Goal: Task Accomplishment & Management: Complete application form

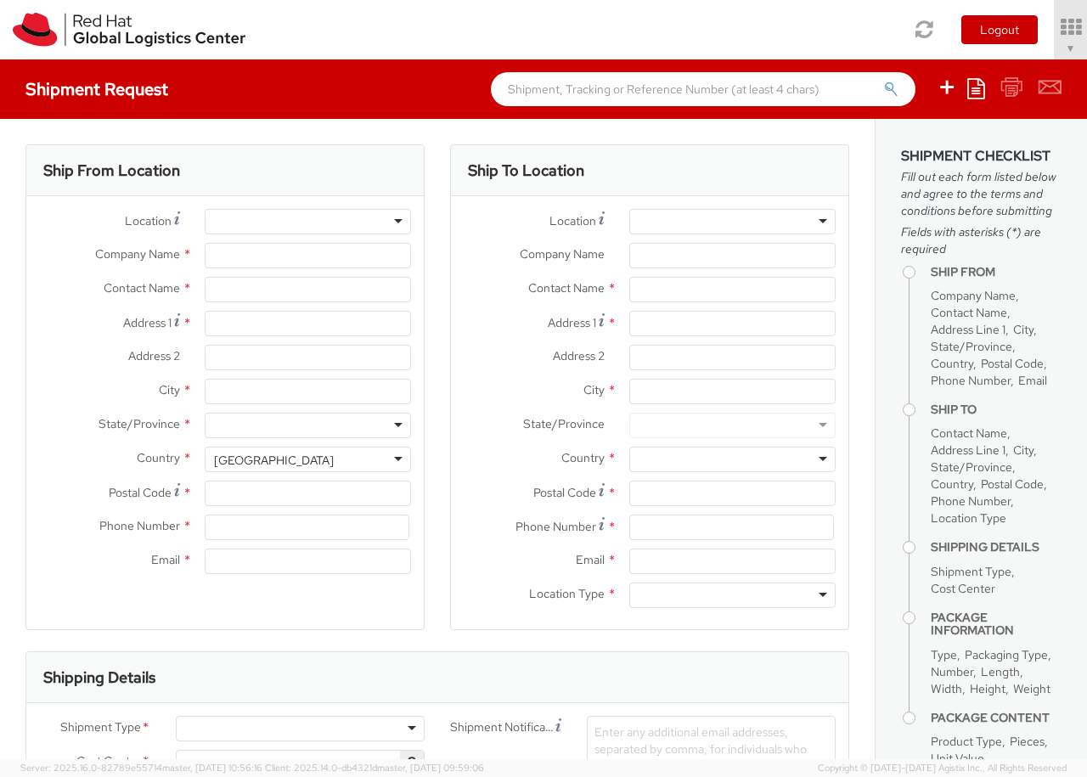
select select "850"
select select
type input "Red Hat Czech s.r.o."
type input "[PERSON_NAME]"
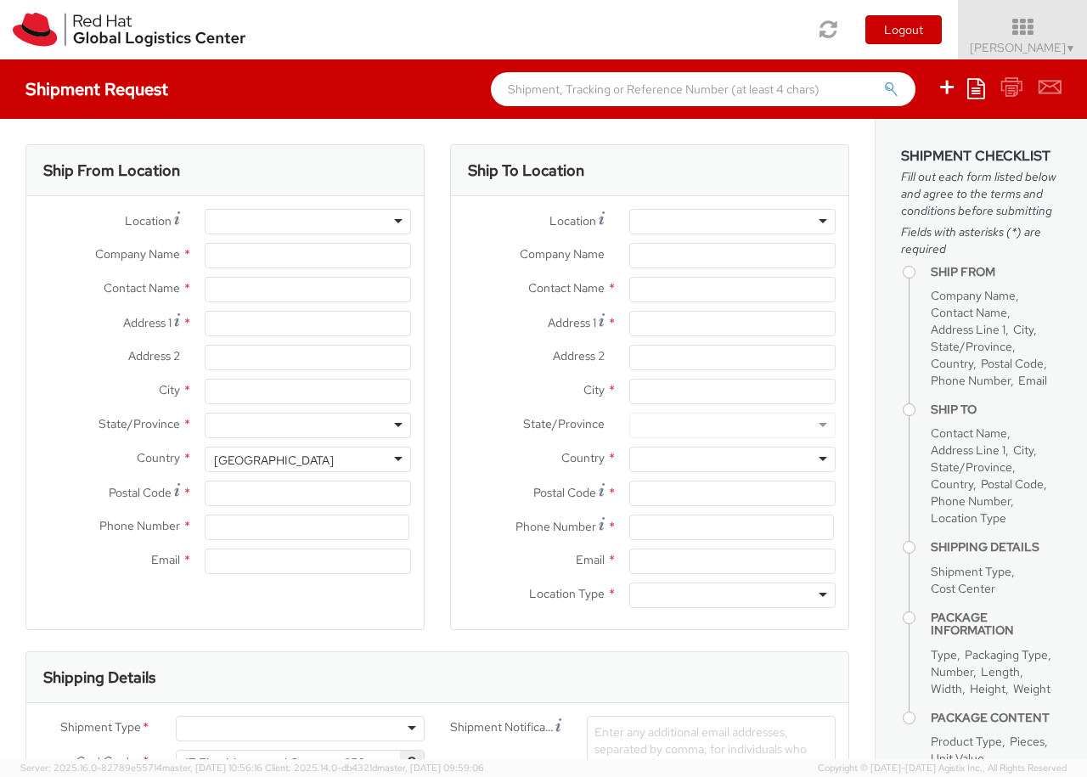
type input "Purkynova 647/111"
type input "[GEOGRAPHIC_DATA]"
type input "621 00"
type input "420 532 294 555"
type input "[EMAIL_ADDRESS][DOMAIN_NAME]"
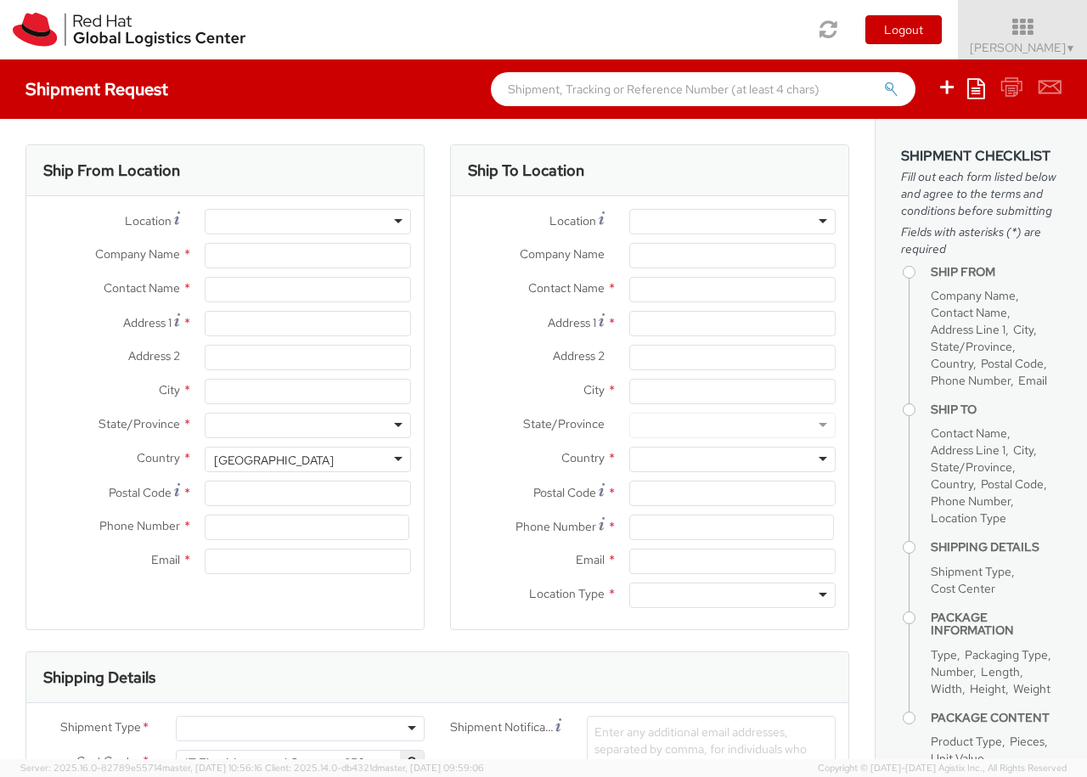
select select "CM"
select select "KGS"
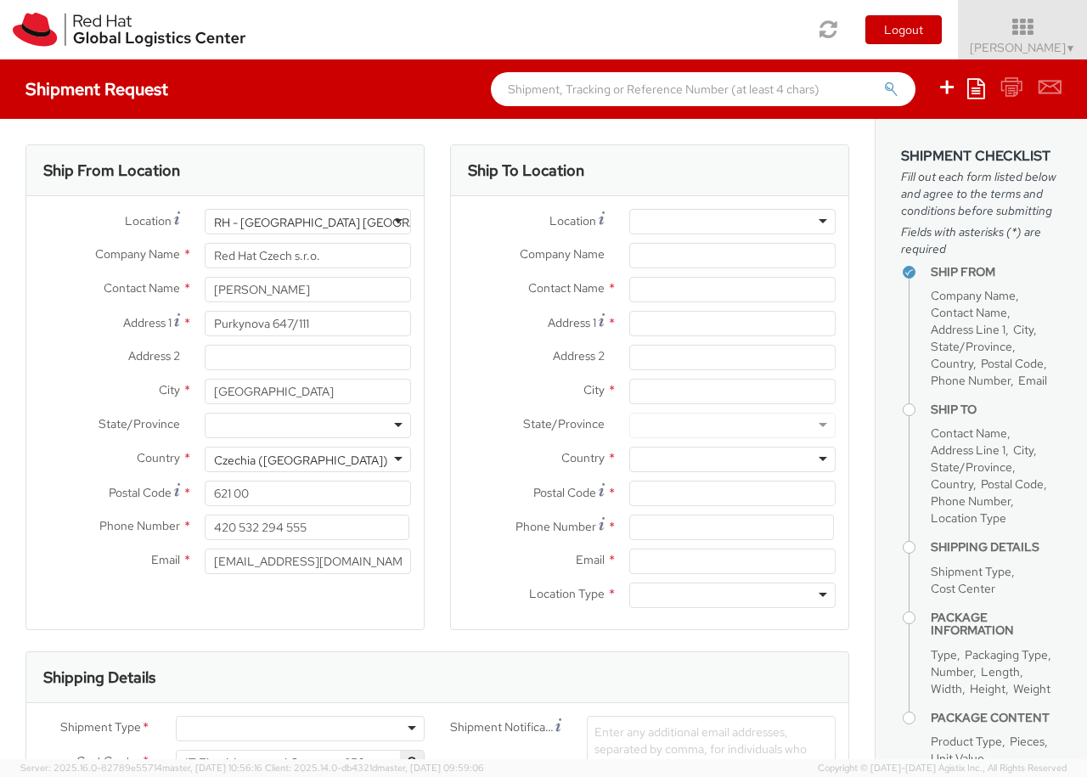
click at [732, 222] on div at bounding box center [732, 221] width 206 height 25
type input "[GEOGRAPHIC_DATA] [GEOGRAPHIC_DATA] - B"
type input "Red Hat Czech s.r.o."
type input "Purkynova 647/111"
type input "[GEOGRAPHIC_DATA]"
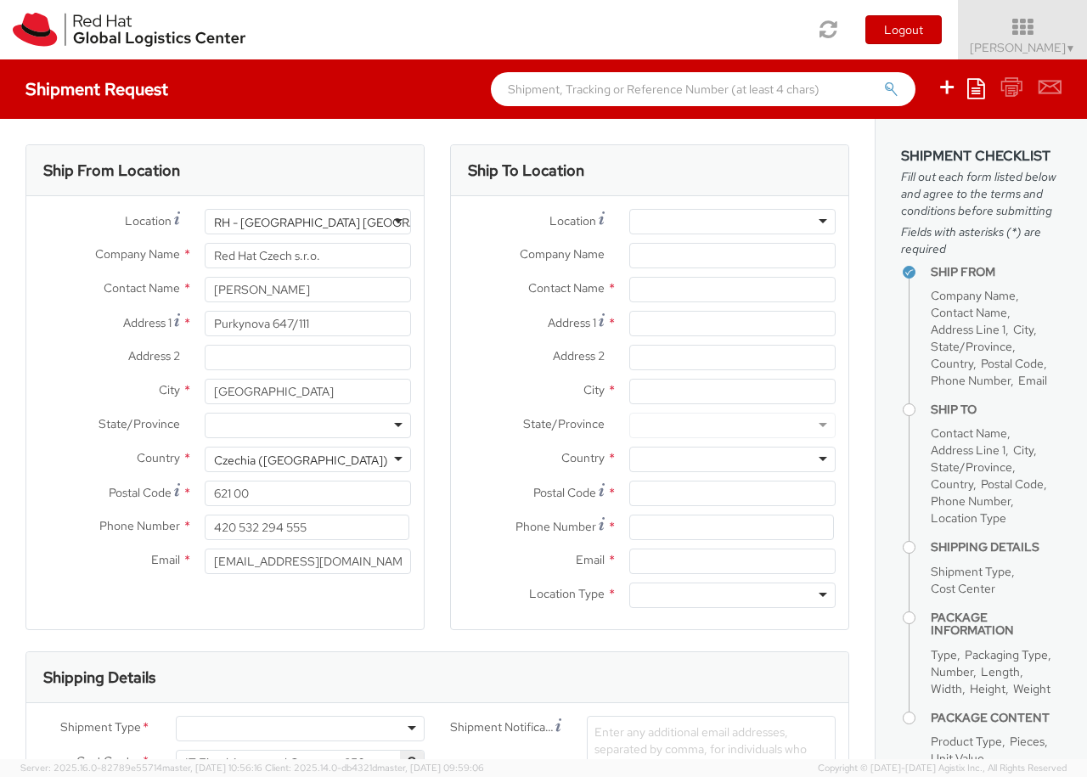
type input "621 00"
type input "420 532 294 555"
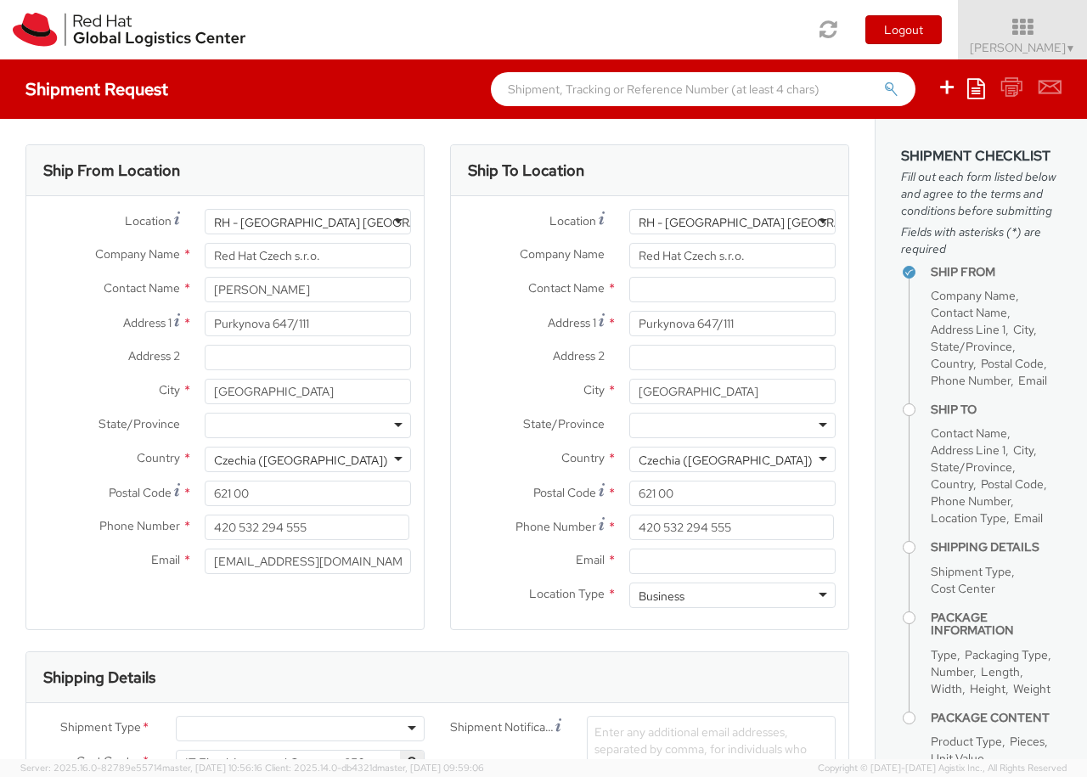
click at [732, 596] on div "Business" at bounding box center [732, 595] width 206 height 25
type input "[PERSON_NAME]"
type input "[EMAIL_ADDRESS][DOMAIN_NAME]"
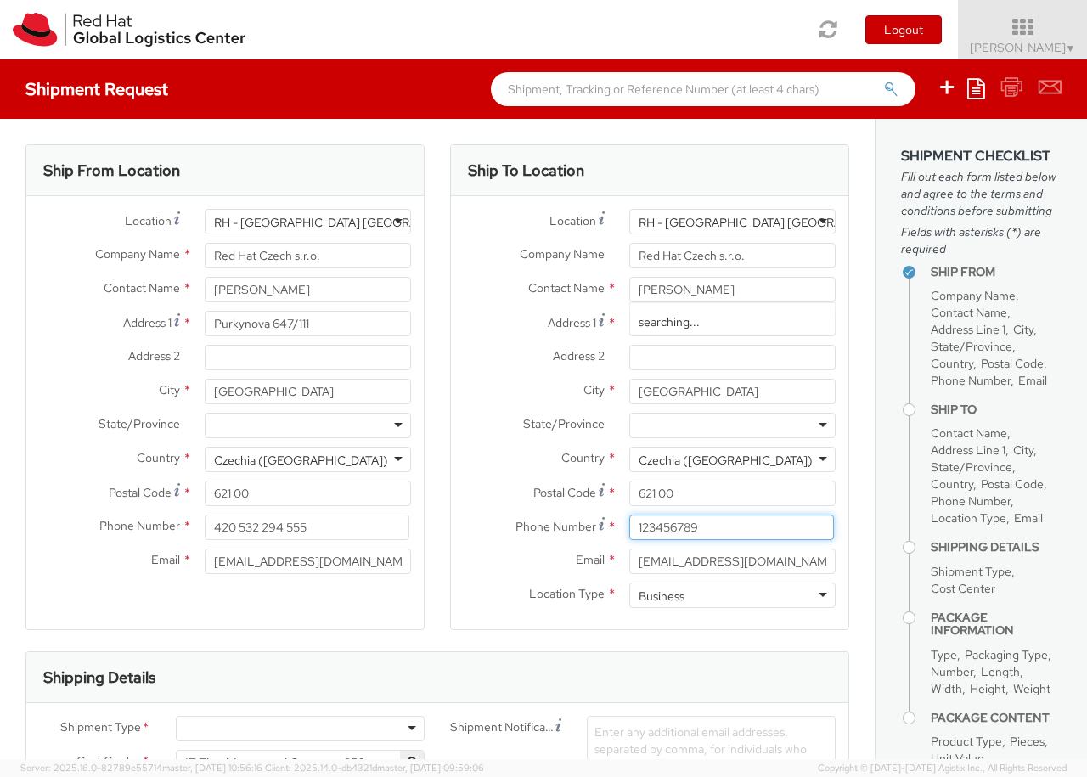
type input "123456789"
click at [300, 729] on div at bounding box center [300, 728] width 249 height 25
type input "bu"
type input "ref"
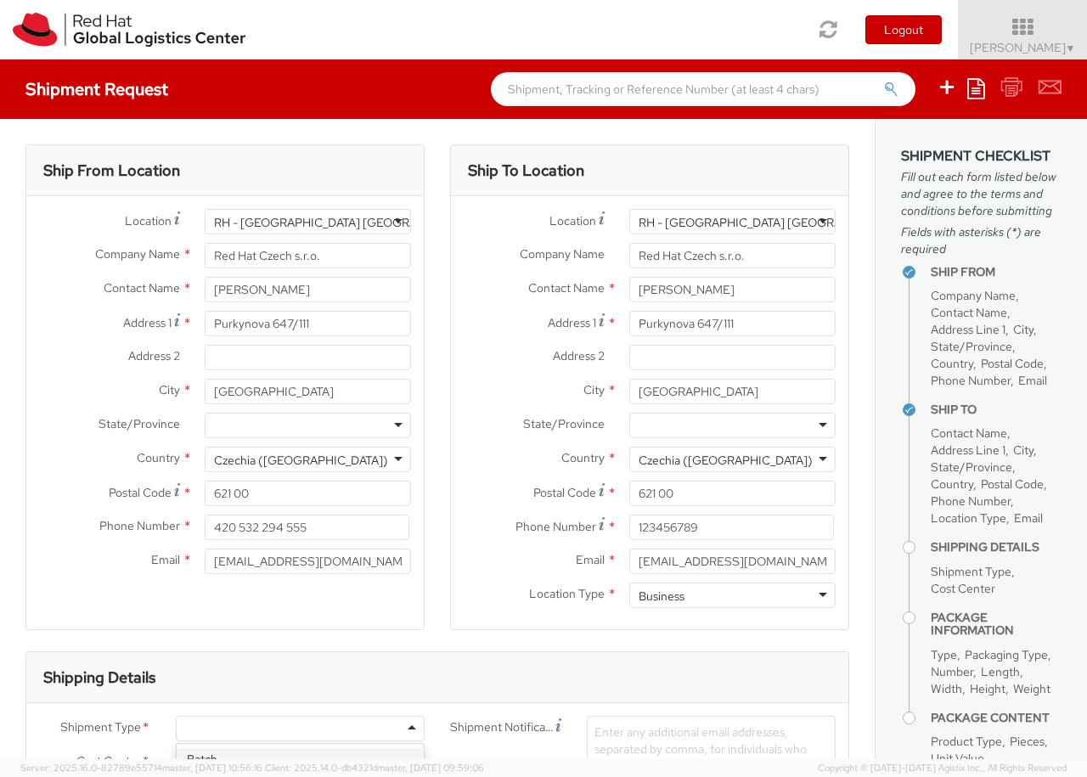
scroll to position [163, 0]
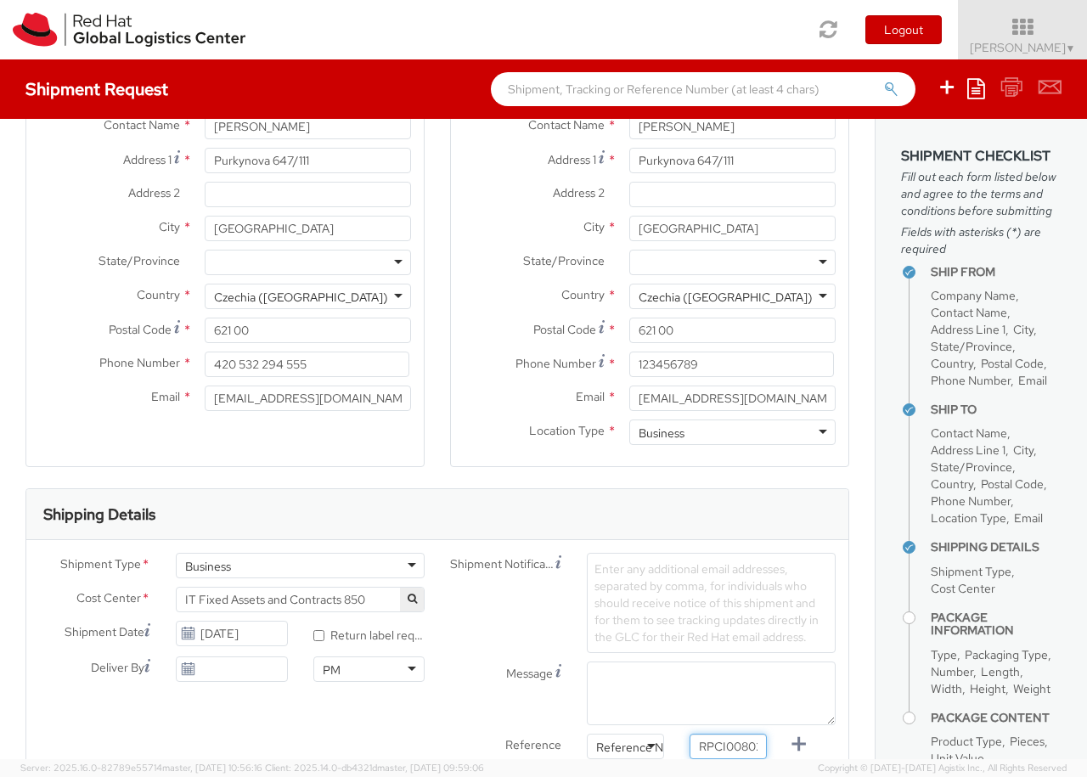
type input "RPCI0080269"
type input "[EMAIL_ADDRESS][DOMAIN_NAME]"
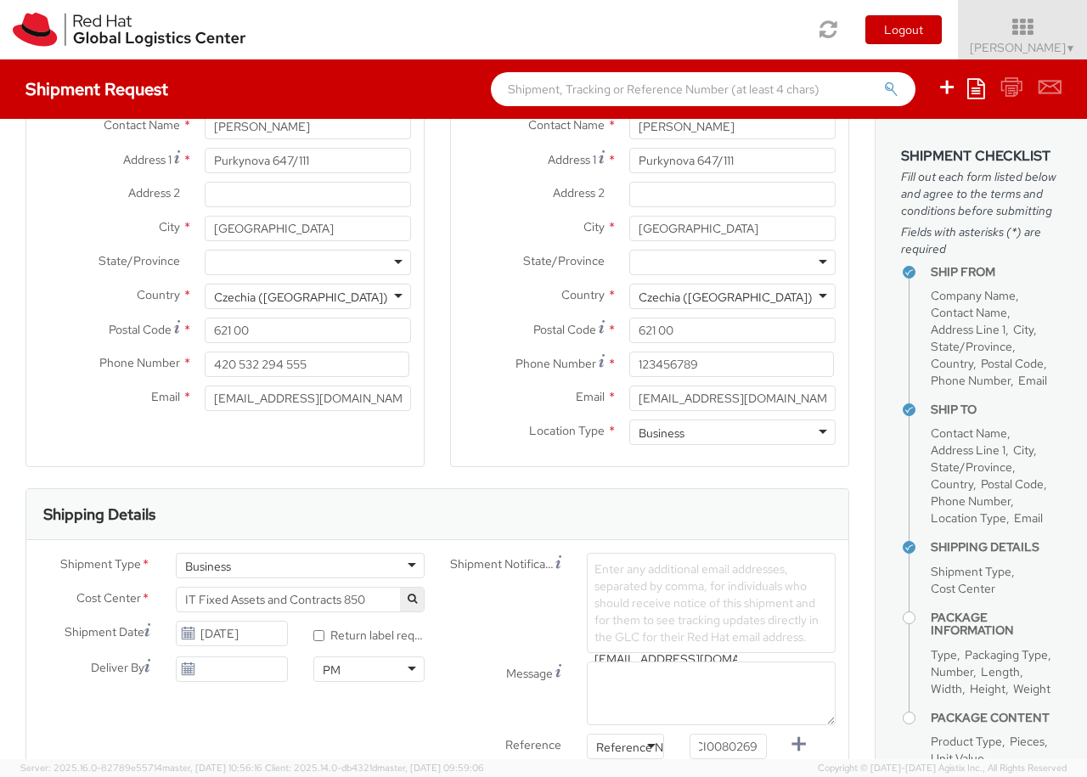
type input "[EMAIL_ADDRESS][DOMAIN_NAME]"
type input "lap"
select select "LAPTOP"
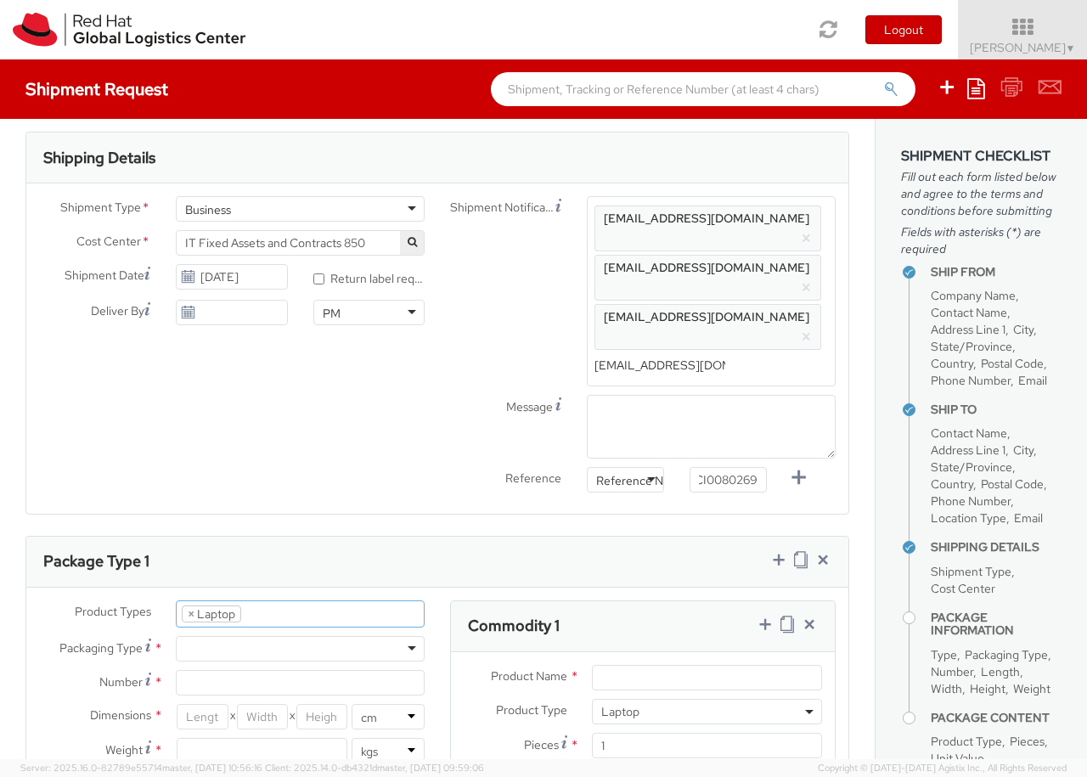
scroll to position [710, 0]
